Goal: Transaction & Acquisition: Obtain resource

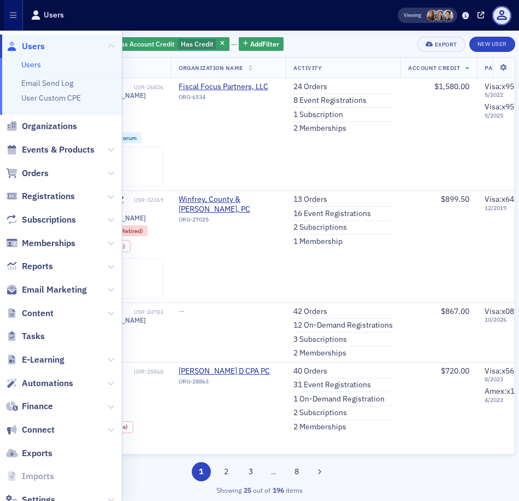
click at [267, 20] on div "Users" at bounding box center [207, 15] width 352 height 18
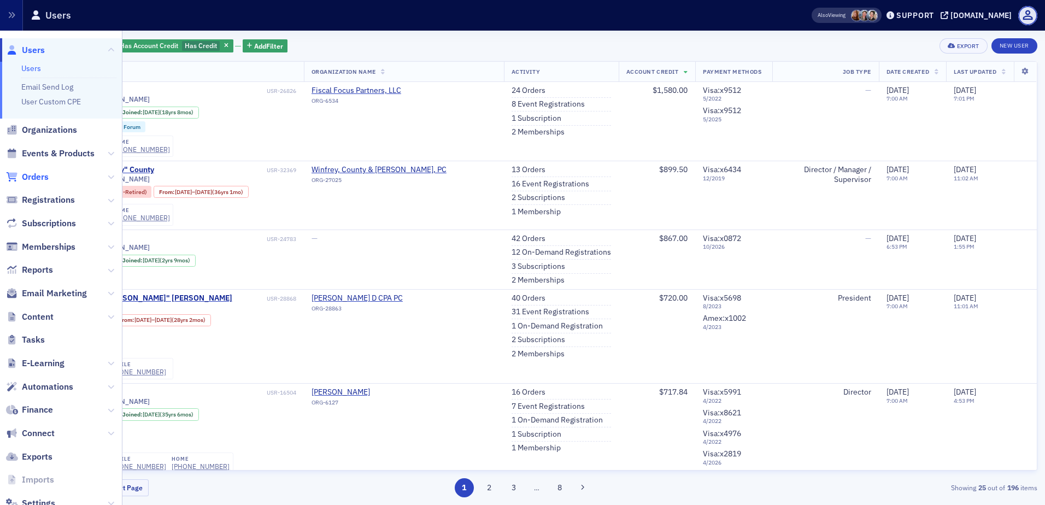
click at [43, 174] on span "Orders" at bounding box center [35, 177] width 27 height 12
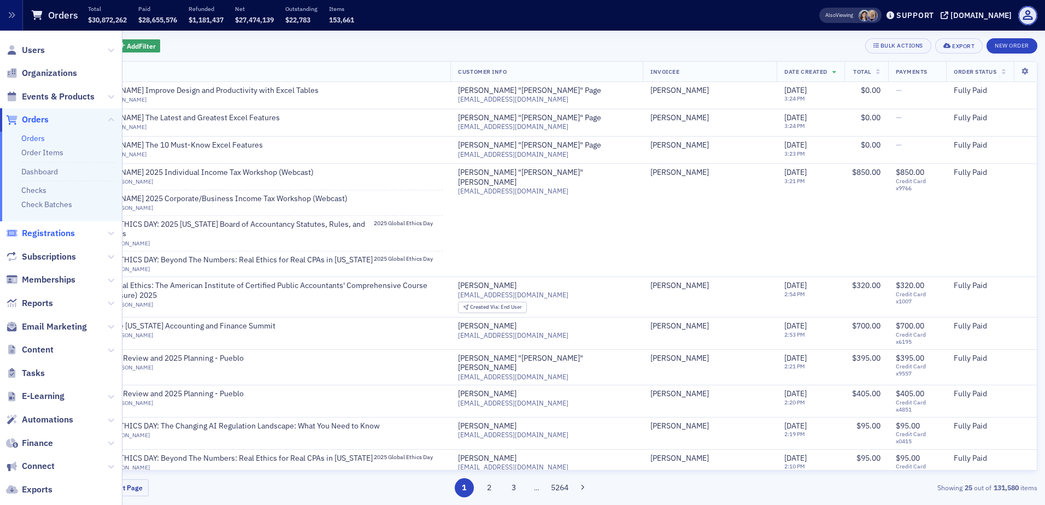
click at [44, 238] on span "Registrations" at bounding box center [48, 233] width 53 height 12
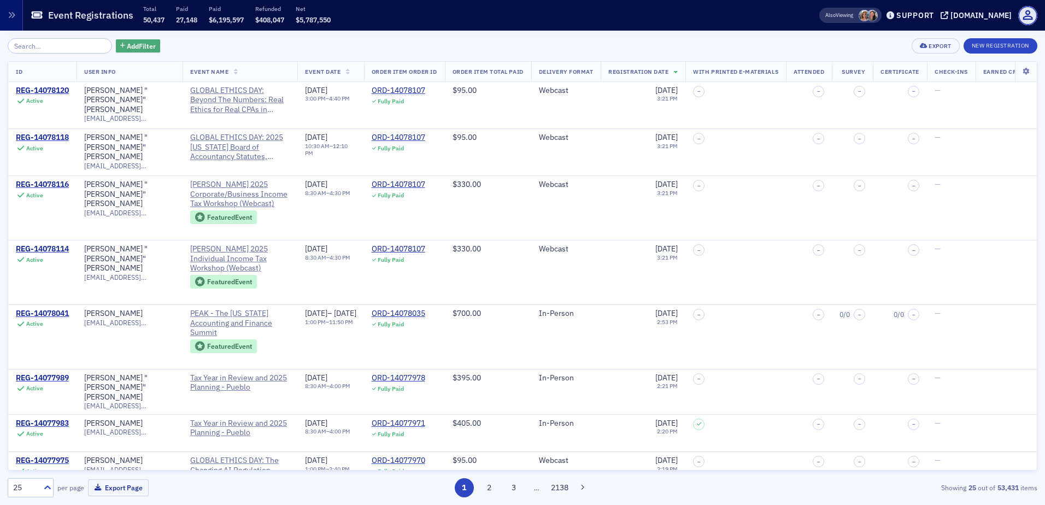
click at [133, 46] on span "Add Filter" at bounding box center [141, 46] width 29 height 10
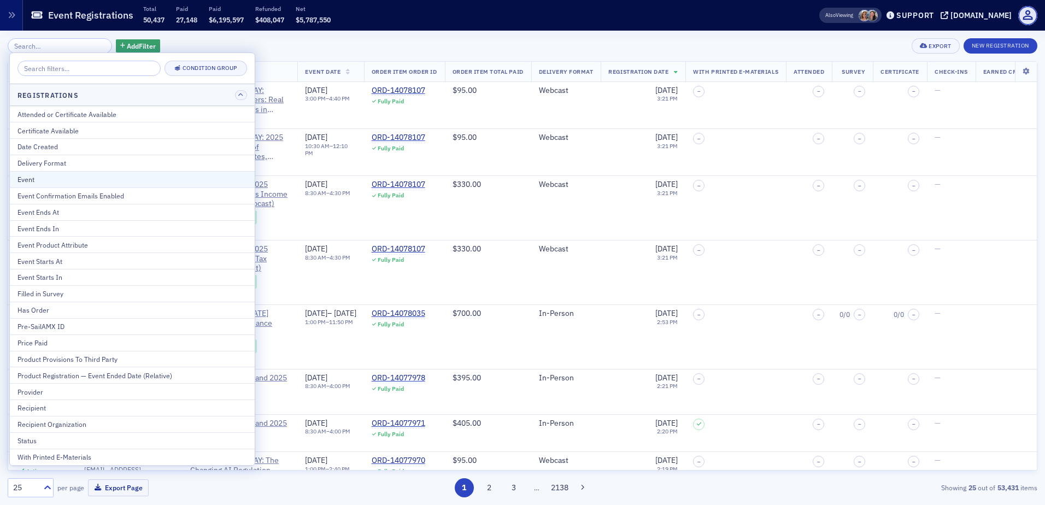
click at [107, 181] on div "Event" at bounding box center [132, 179] width 230 height 10
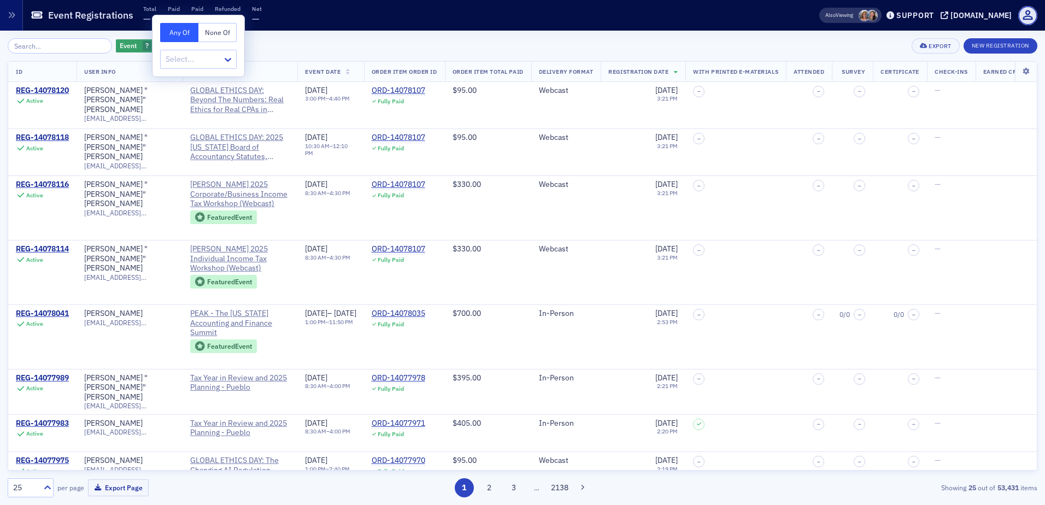
click at [261, 40] on div "Event ? Add Filter Export New Registration" at bounding box center [523, 45] width 1030 height 15
click at [154, 45] on span "button" at bounding box center [159, 46] width 10 height 10
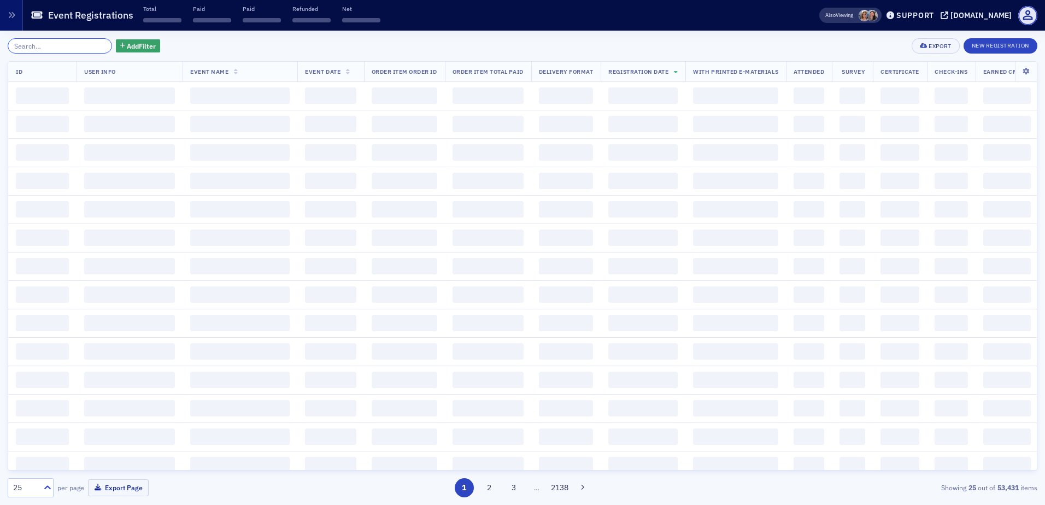
click at [48, 45] on input "search" at bounding box center [60, 45] width 104 height 15
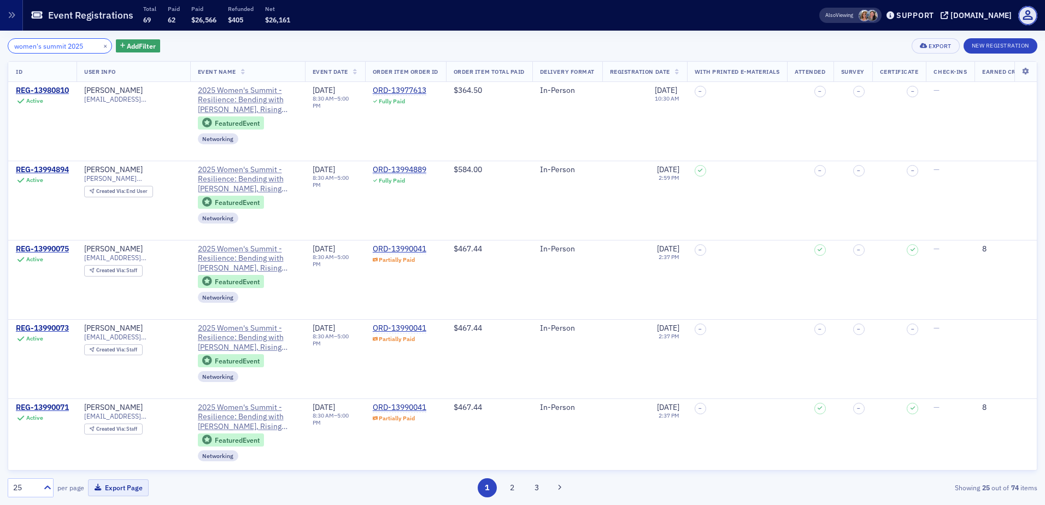
type input "women's summit 2025"
click at [112, 490] on button "Export Page" at bounding box center [118, 487] width 61 height 17
click at [425, 24] on div "Event Registrations Total 69 Paid 62 Paid $26,566 Refunded $405 Net $26,161" at bounding box center [418, 15] width 774 height 29
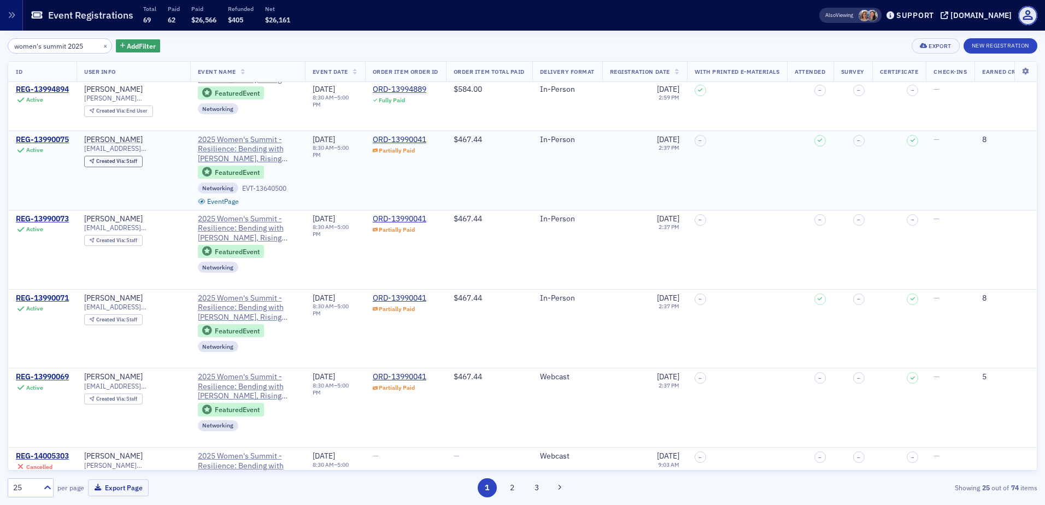
scroll to position [164, 0]
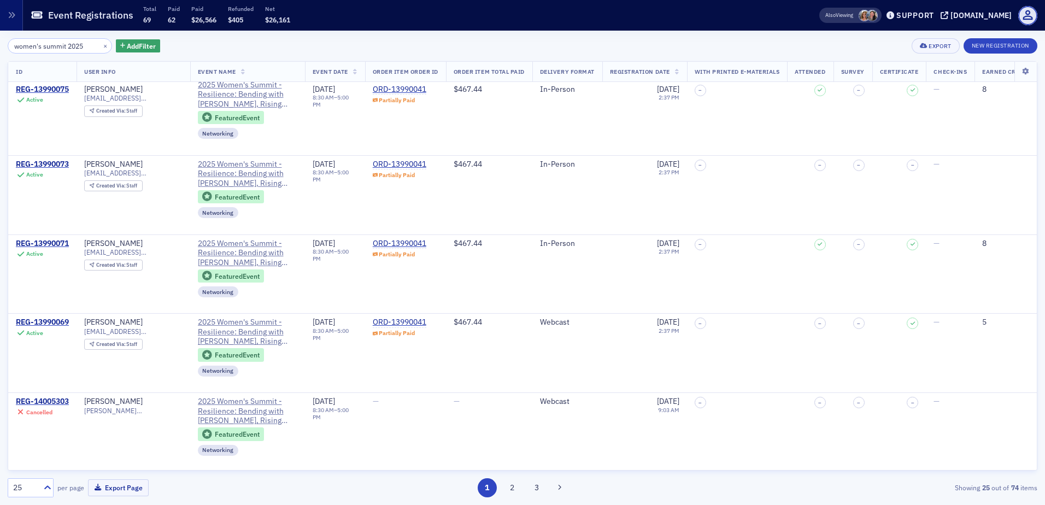
drag, startPoint x: 45, startPoint y: 486, endPoint x: 45, endPoint y: 479, distance: 6.6
click at [45, 486] on icon at bounding box center [47, 487] width 11 height 11
click at [46, 428] on div "100" at bounding box center [30, 421] width 45 height 20
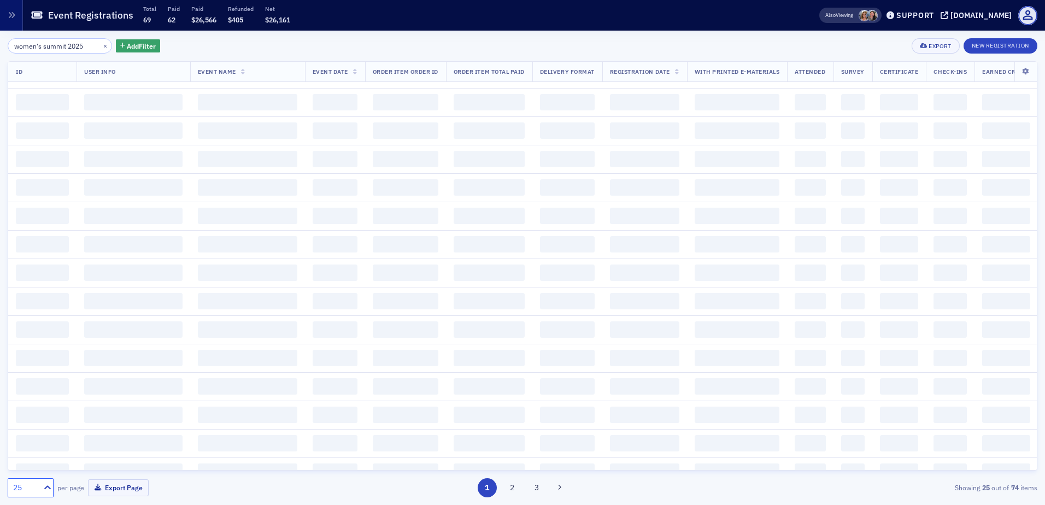
scroll to position [0, 0]
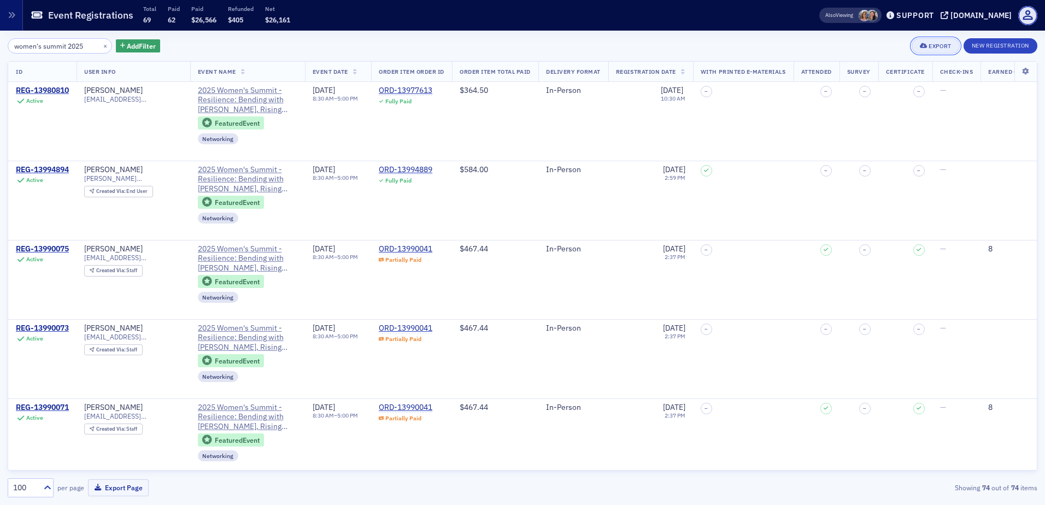
click at [519, 43] on button "Export" at bounding box center [936, 45] width 48 height 15
click at [519, 83] on button "Export All ( 74 Event Registrations )" at bounding box center [899, 82] width 118 height 17
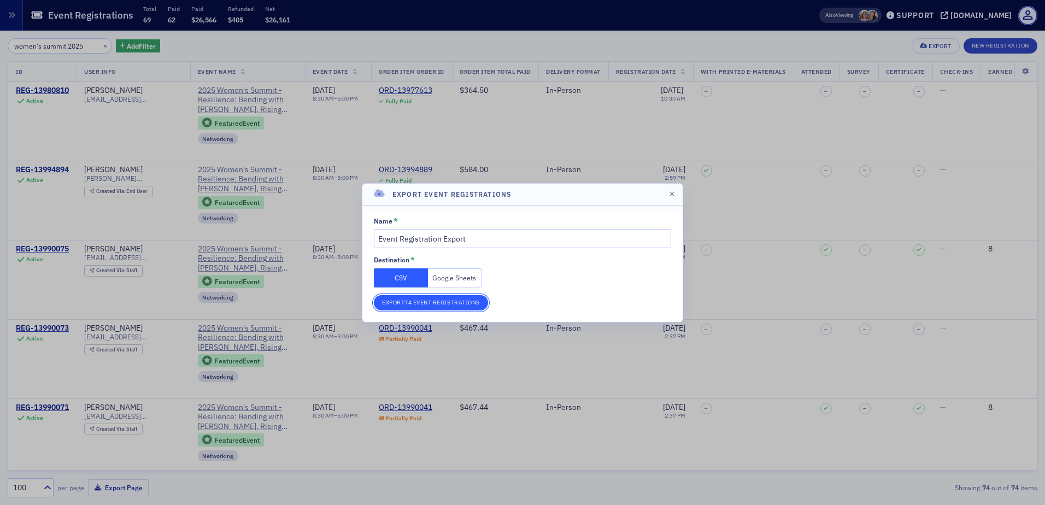
click at [425, 303] on button "Export 74 Event Registrations" at bounding box center [431, 302] width 114 height 15
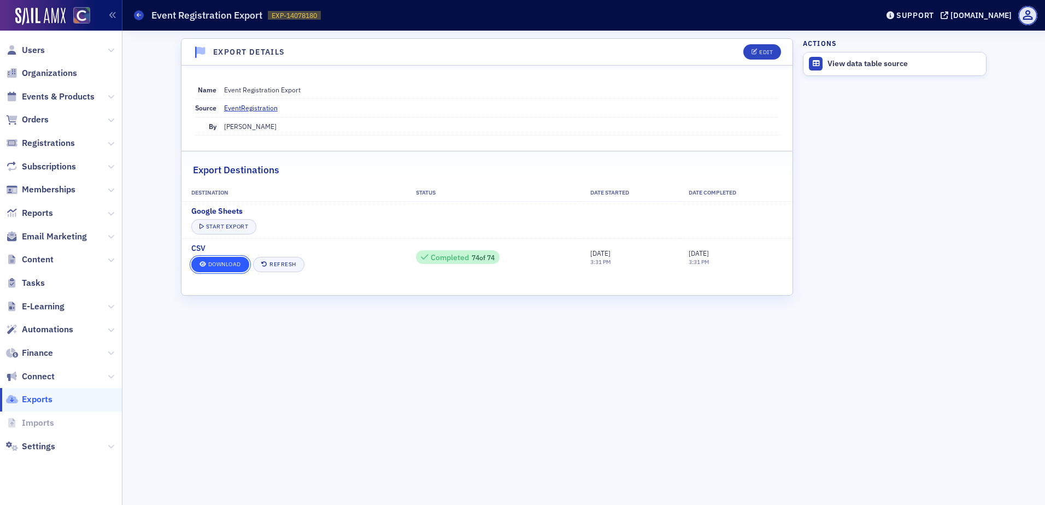
click at [208, 265] on link "Download" at bounding box center [220, 264] width 58 height 15
click at [262, 395] on div "Export Details Edit Name Event Registration Export Source EventRegistration By …" at bounding box center [487, 267] width 612 height 459
click at [134, 11] on link "Exports" at bounding box center [139, 15] width 10 height 10
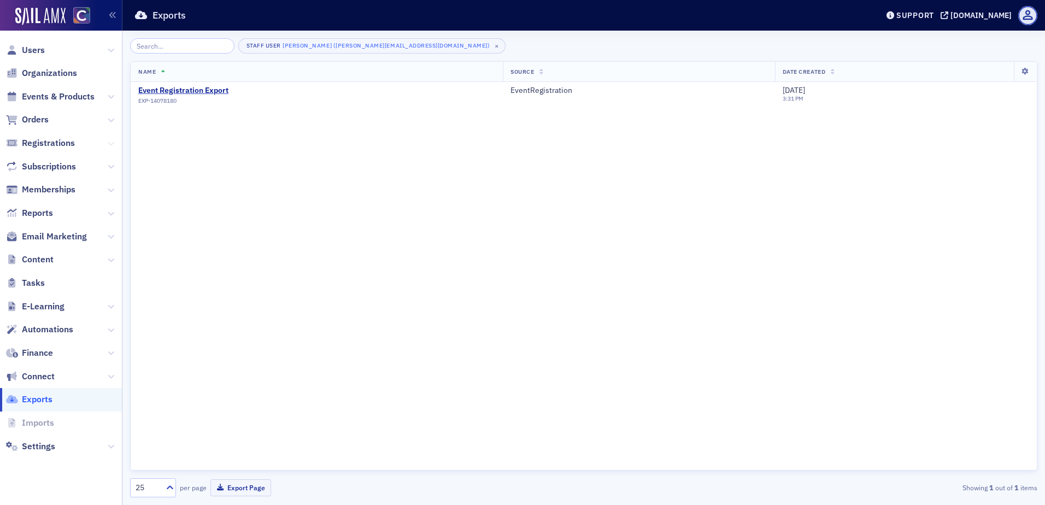
click at [113, 142] on icon at bounding box center [111, 144] width 7 height 7
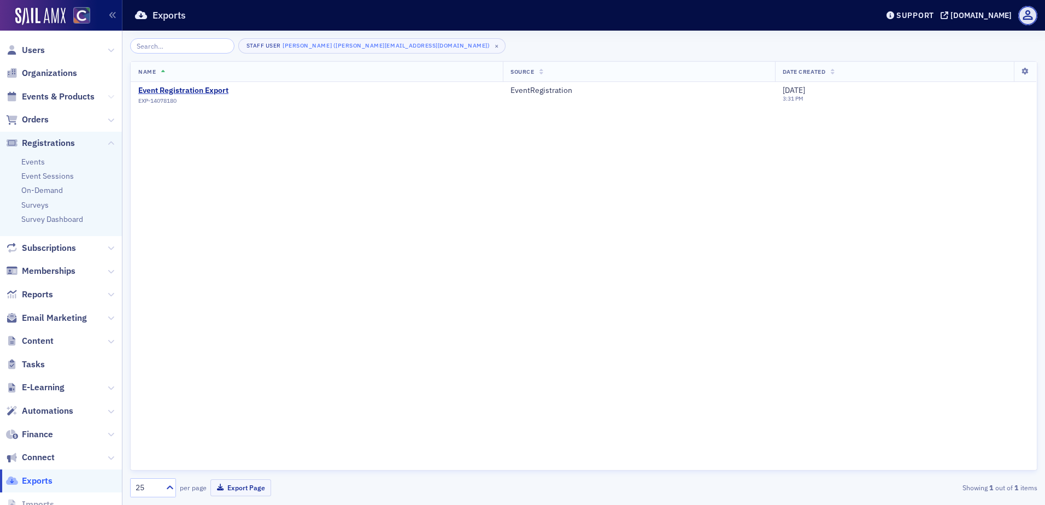
click at [108, 92] on button at bounding box center [111, 97] width 7 height 12
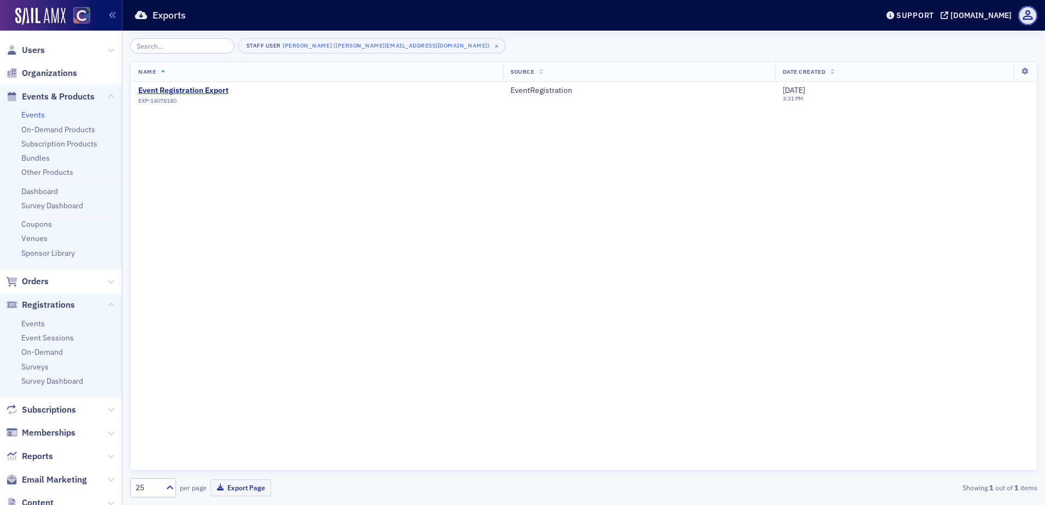
click at [34, 116] on link "Events" at bounding box center [33, 115] width 24 height 10
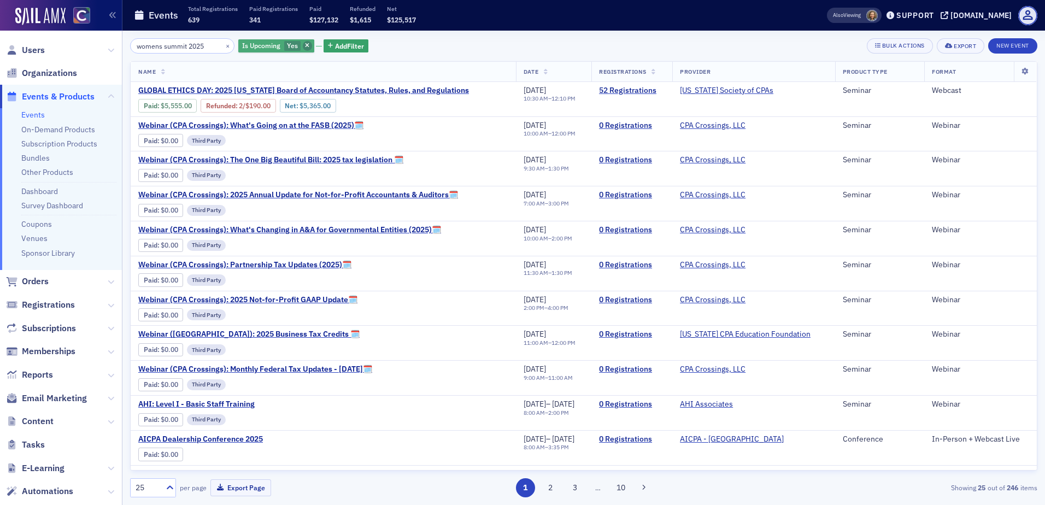
type input "womens summit 2025"
click at [305, 45] on icon "button" at bounding box center [307, 46] width 4 height 6
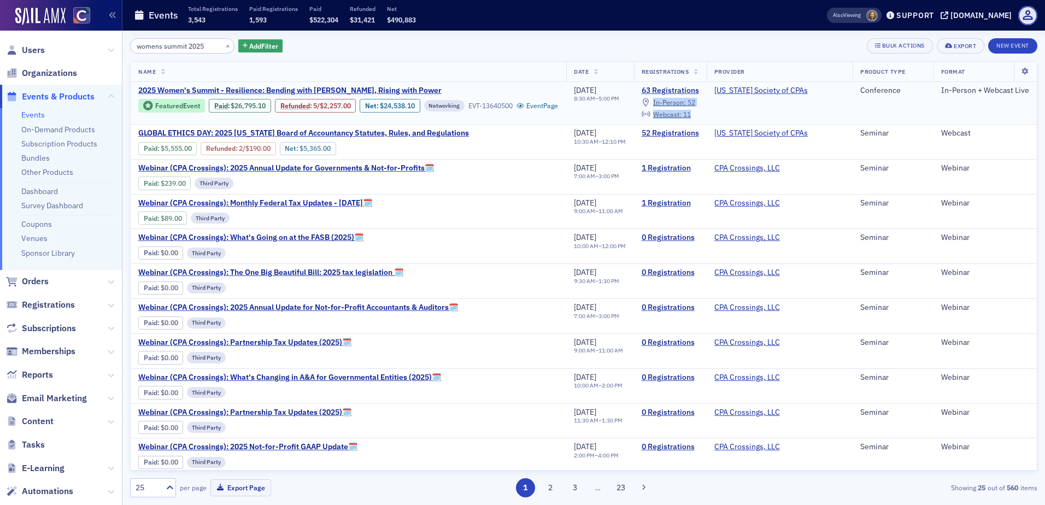
drag, startPoint x: 712, startPoint y: 115, endPoint x: 650, endPoint y: 104, distance: 63.4
click at [650, 104] on td "63 Registrations In-Person : 52 Webcast : 11" at bounding box center [670, 103] width 73 height 43
click at [683, 89] on link "63 Registrations" at bounding box center [670, 91] width 57 height 10
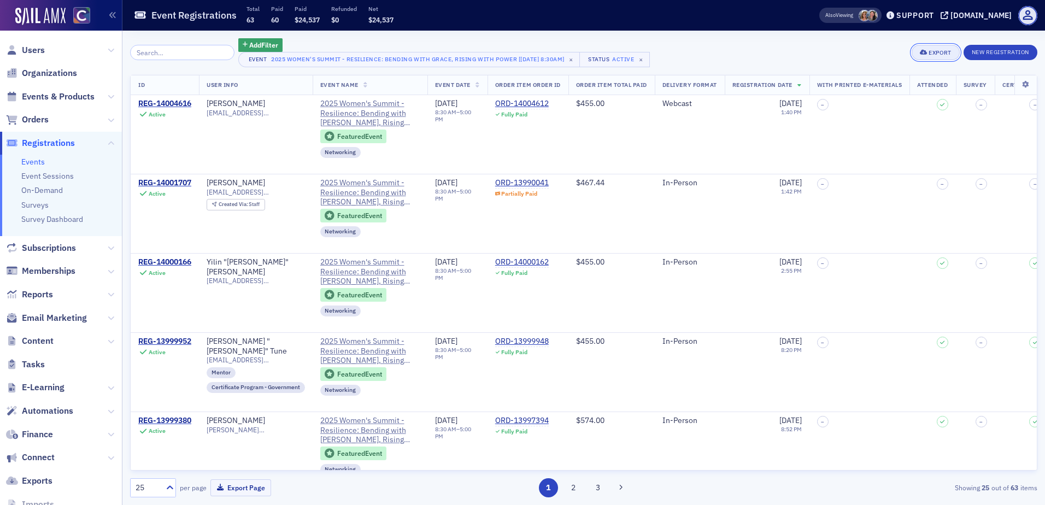
click at [921, 45] on button "Export" at bounding box center [936, 52] width 48 height 15
click at [875, 90] on button "Export All ( 63 Event Registrations )" at bounding box center [899, 88] width 118 height 17
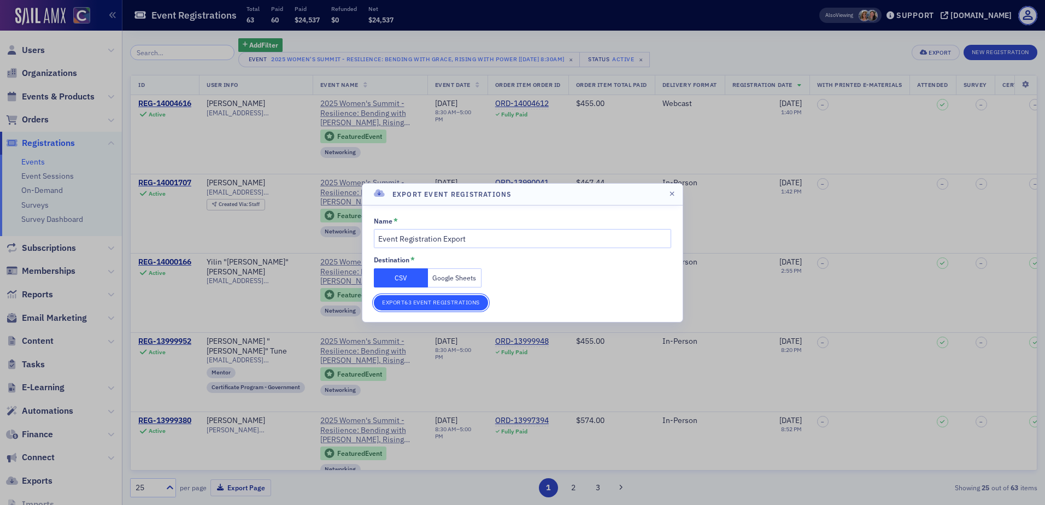
click at [426, 303] on button "Export 63 Event Registrations" at bounding box center [431, 302] width 114 height 15
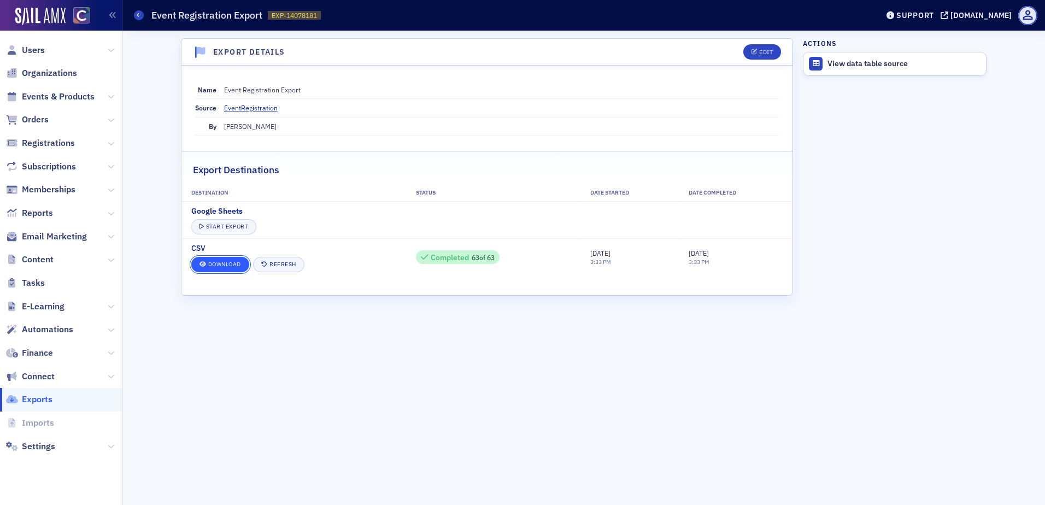
click at [238, 267] on link "Download" at bounding box center [220, 264] width 58 height 15
